Goal: Task Accomplishment & Management: Manage account settings

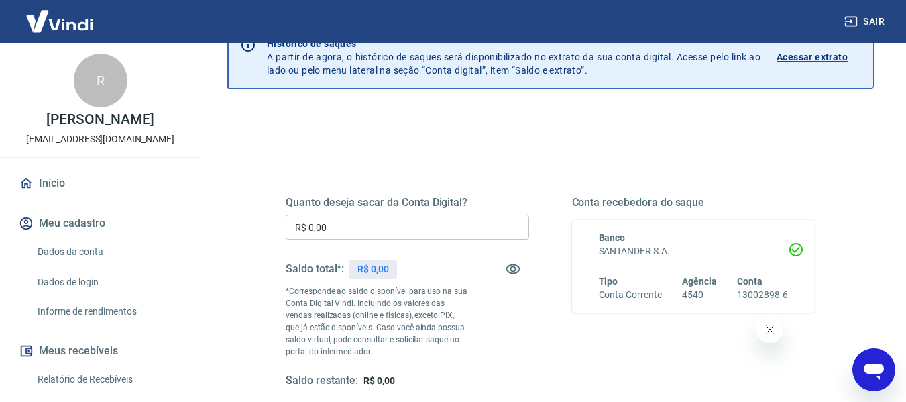
scroll to position [134, 0]
